Goal: Task Accomplishment & Management: Use online tool/utility

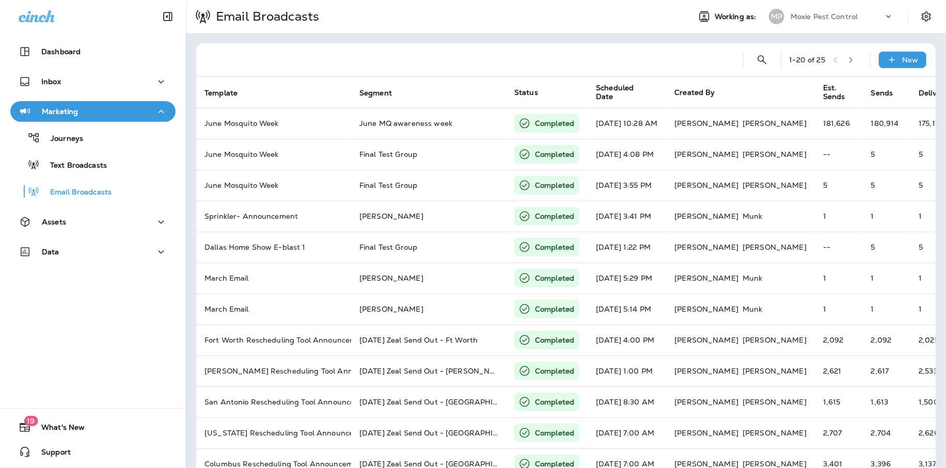
click at [856, 18] on p "Moxie Pest Control" at bounding box center [825, 16] width 68 height 8
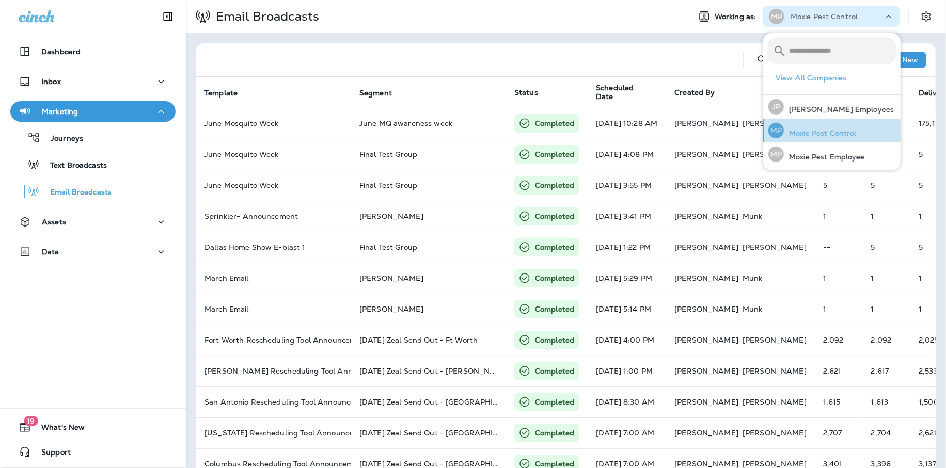
click at [822, 131] on p "Moxie Pest Control" at bounding box center [820, 133] width 73 height 8
click at [812, 132] on p "Moxie Pest Control" at bounding box center [820, 133] width 73 height 8
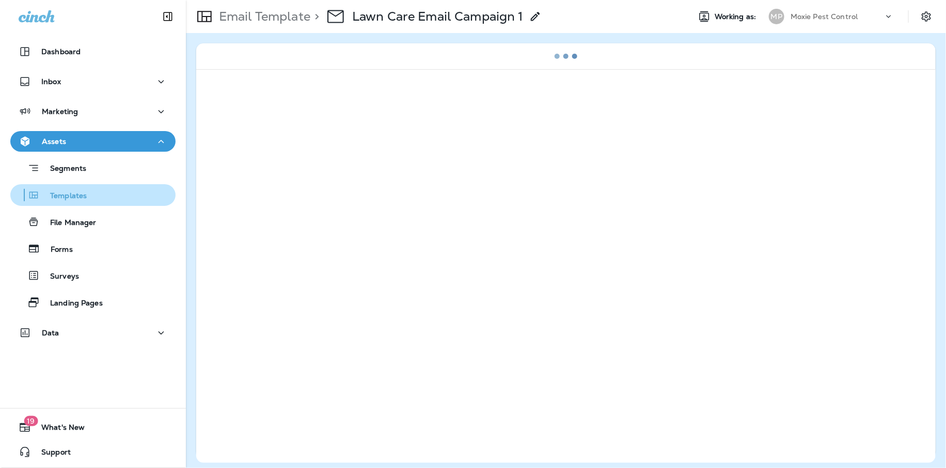
click at [78, 198] on p "Templates" at bounding box center [63, 197] width 47 height 10
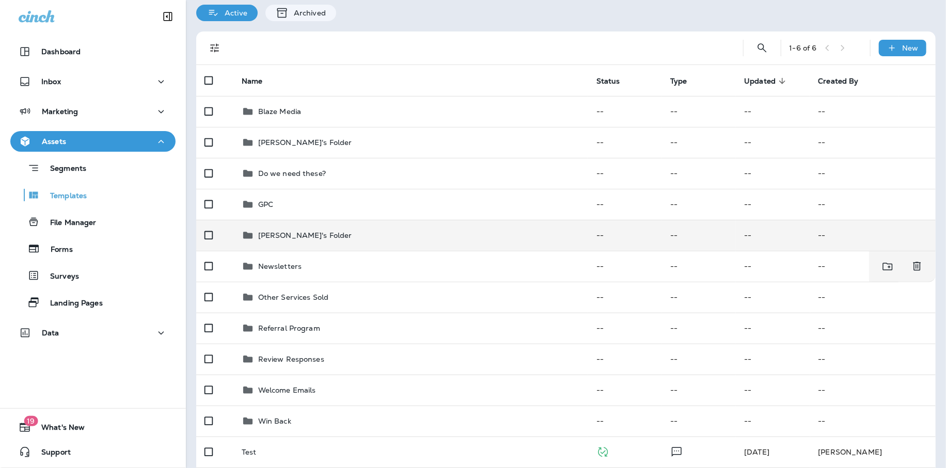
scroll to position [34, 0]
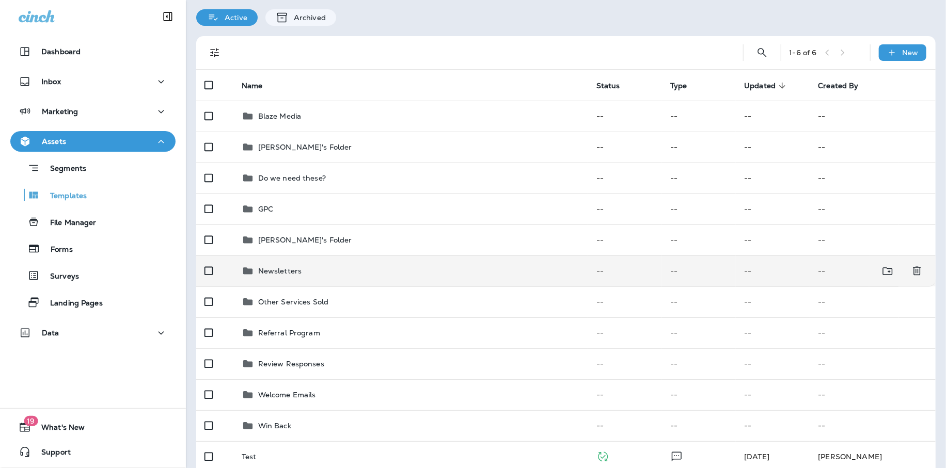
click at [292, 261] on td "Newsletters" at bounding box center [410, 271] width 355 height 31
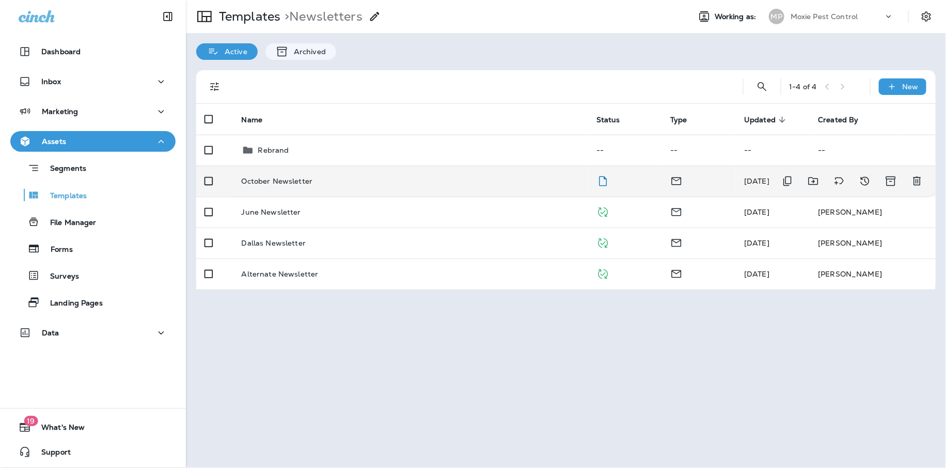
click at [292, 187] on td "October Newsletter" at bounding box center [410, 181] width 355 height 31
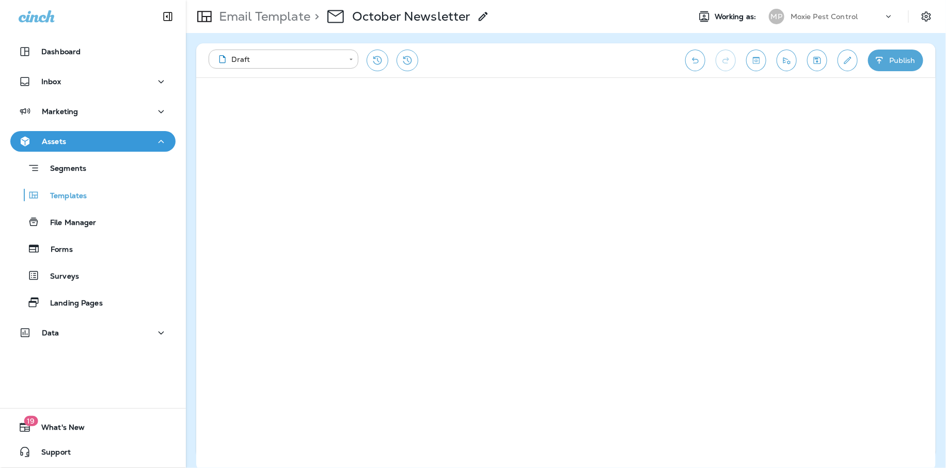
click at [662, 23] on div "Email Template > October Newsletter" at bounding box center [434, 16] width 496 height 29
